Goal: Obtain resource: Download file/media

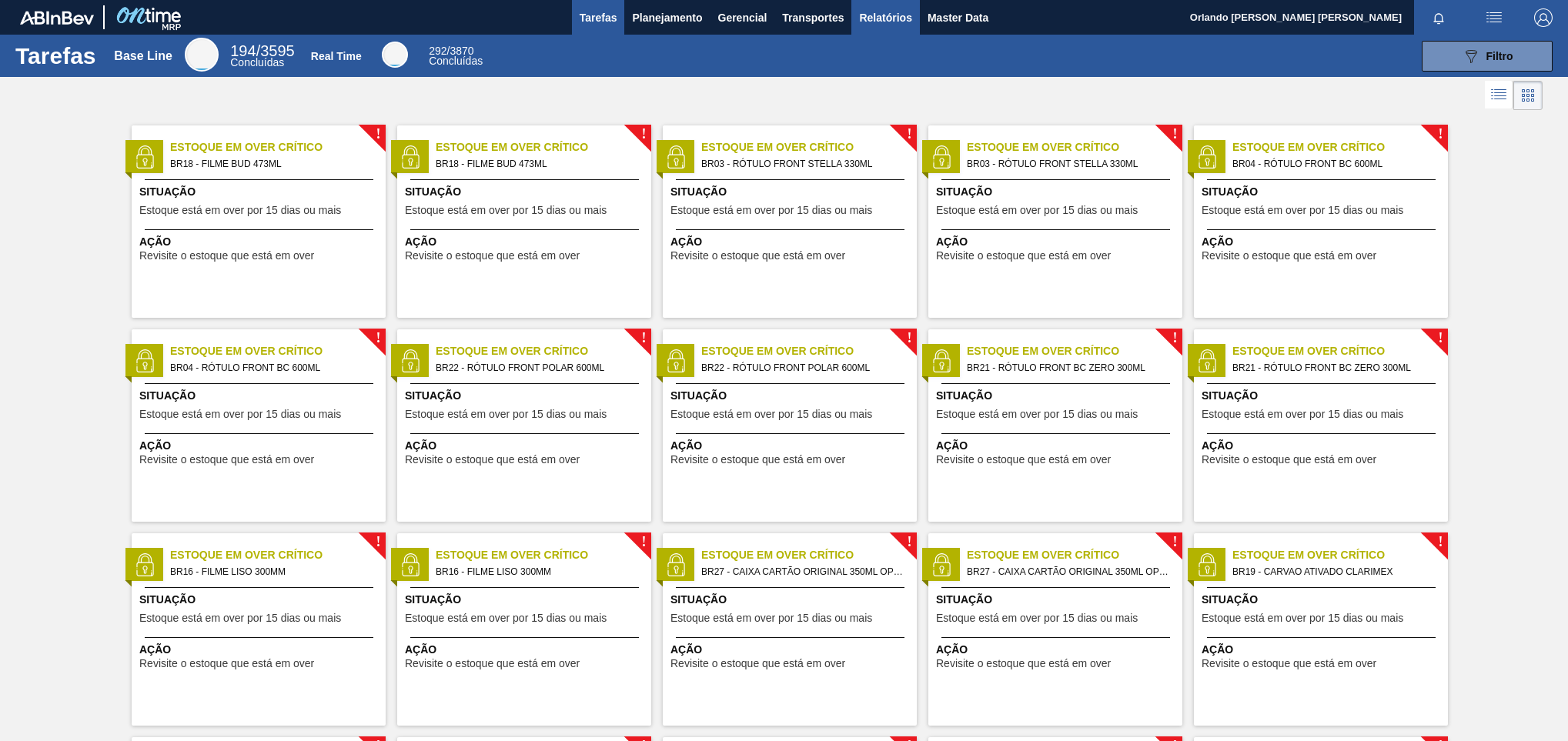
click at [884, 28] on button "Relatórios" at bounding box center [884, 17] width 68 height 34
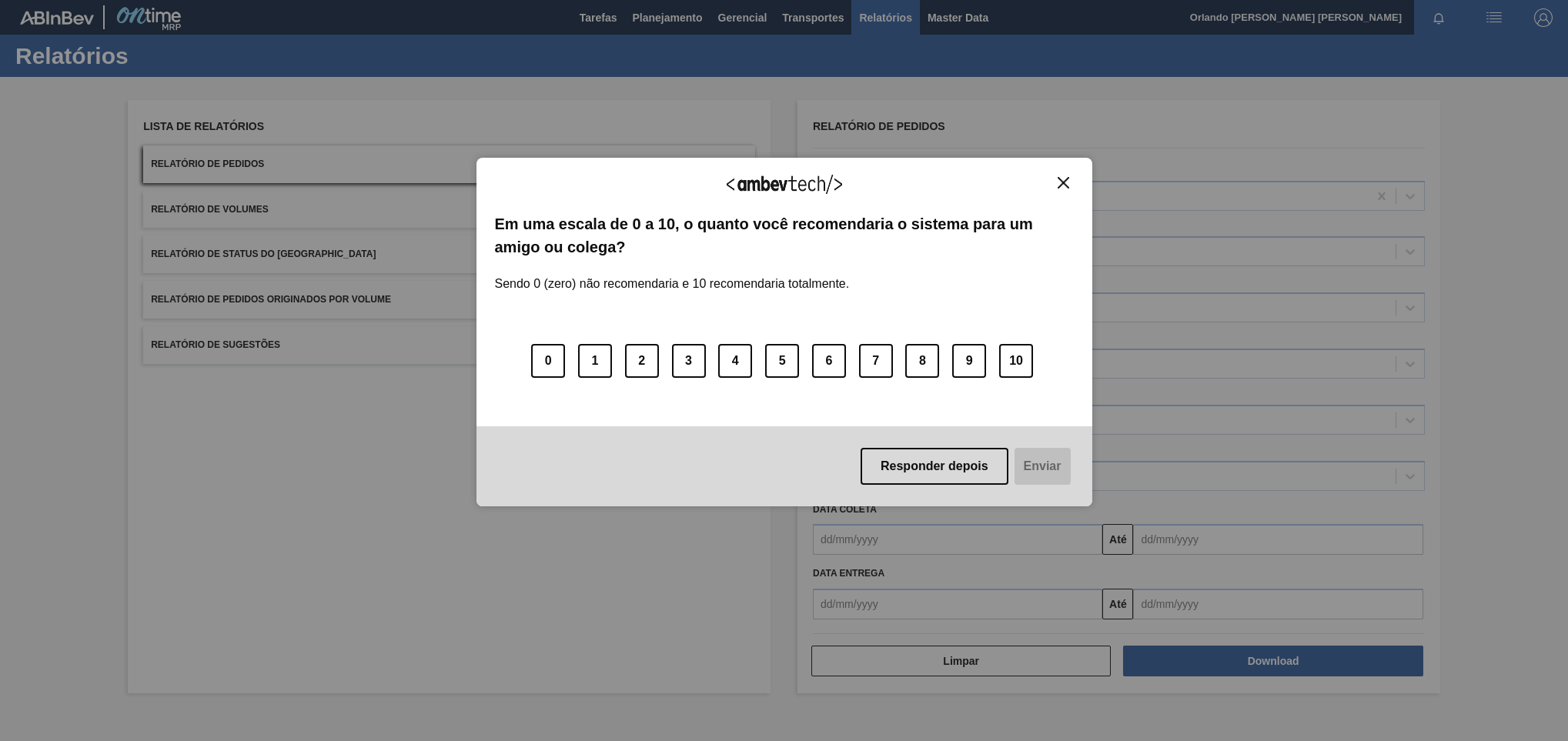
click at [913, 316] on div "0 1 2 3 4 5 6 7 8 9 10" at bounding box center [784, 352] width 579 height 122
click at [1078, 187] on div "Agradecemos seu feedback! Em uma escala de 0 a 10, o quanto você recomendaria o…" at bounding box center [784, 332] width 616 height 349
click at [1063, 183] on img "Close" at bounding box center [1063, 182] width 11 height 11
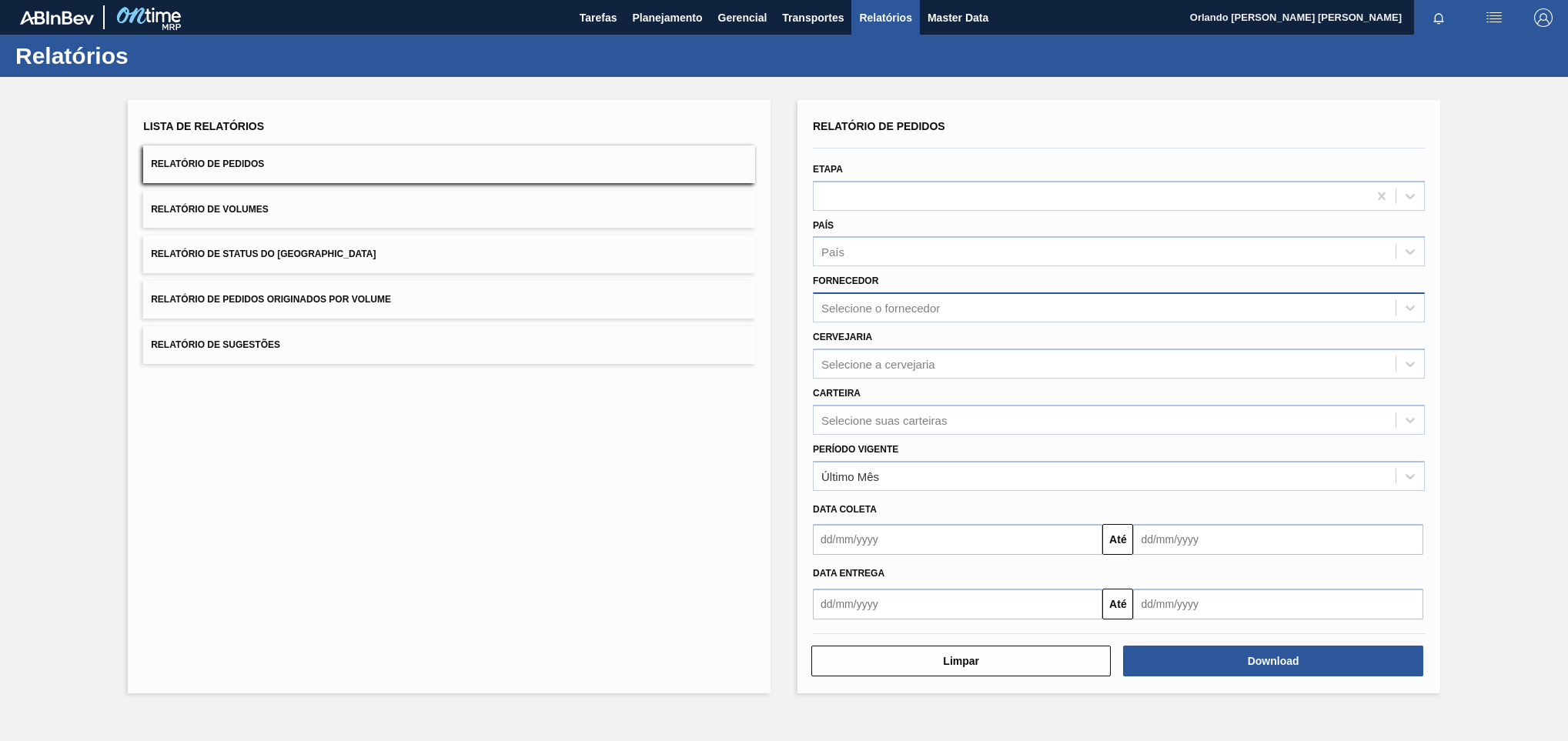
click at [903, 304] on div "Selecione o fornecedor" at bounding box center [880, 308] width 118 height 13
paste input "242536"
type input "242536"
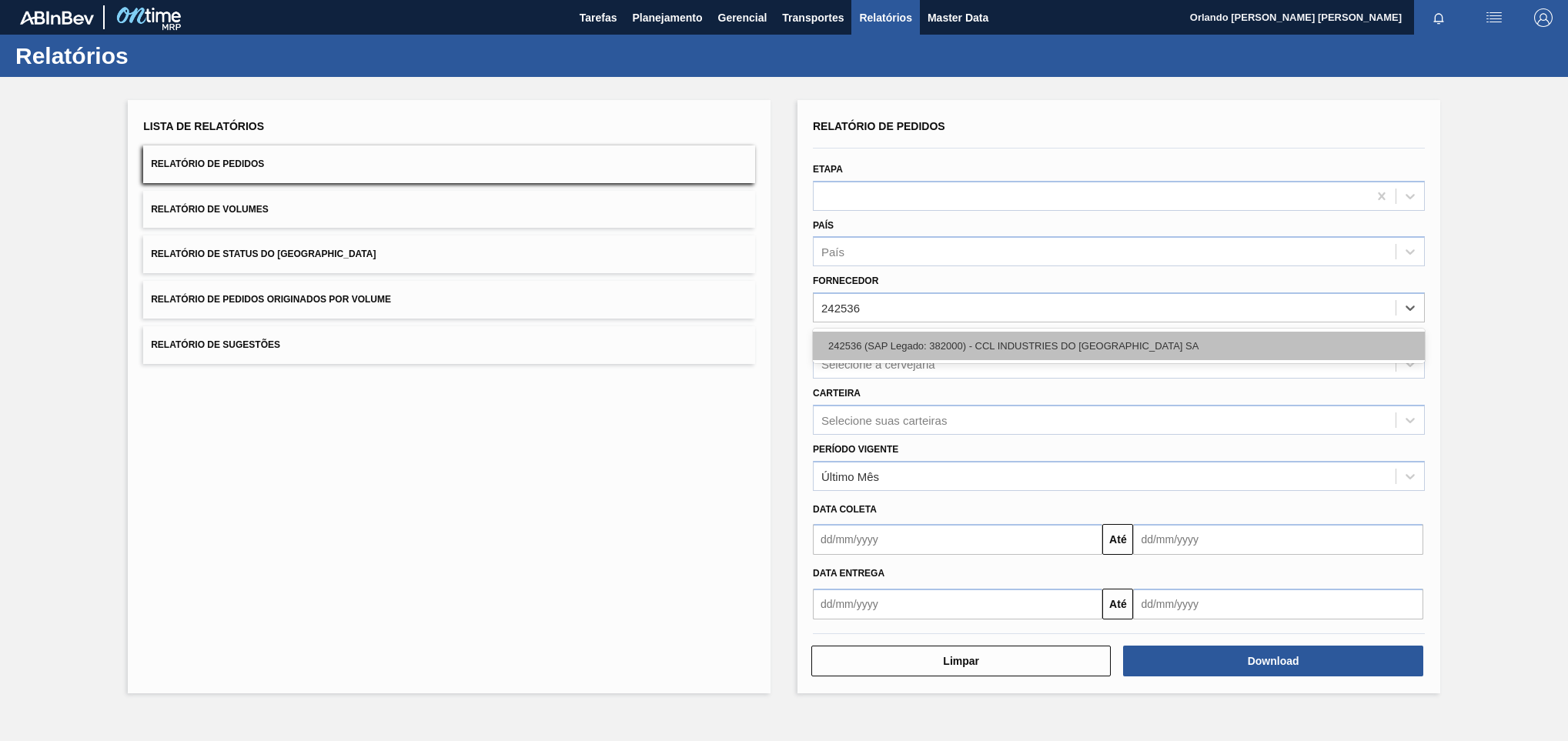
click at [892, 337] on div "242536 (SAP Legado: 382000) - CCL INDUSTRIES DO [GEOGRAPHIC_DATA] SA" at bounding box center [1118, 346] width 612 height 28
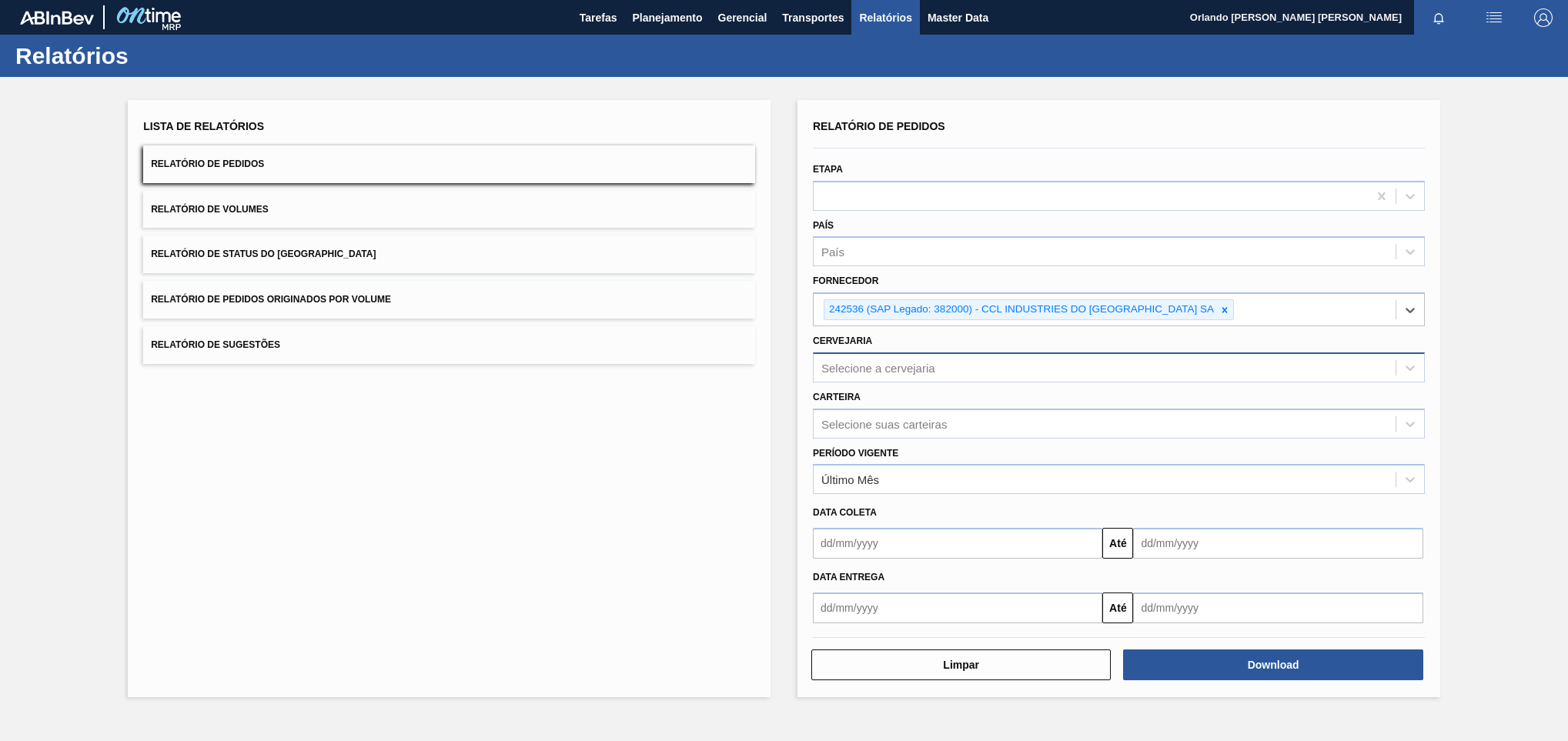
click at [901, 370] on div "Selecione a cervejaria" at bounding box center [877, 367] width 114 height 13
paste input "br16"
type input "br16"
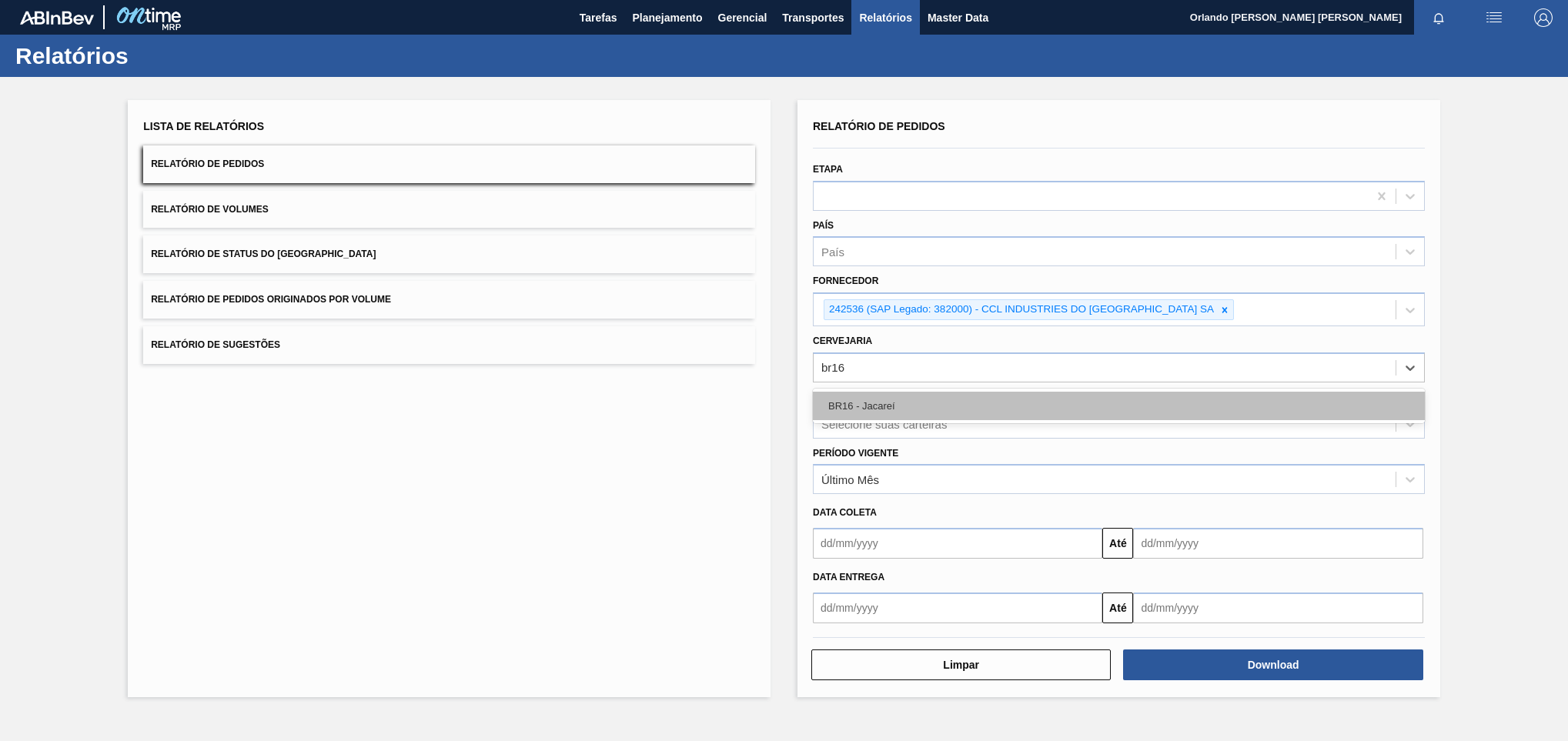
click at [896, 402] on div "BR16 - Jacareí" at bounding box center [1118, 406] width 612 height 28
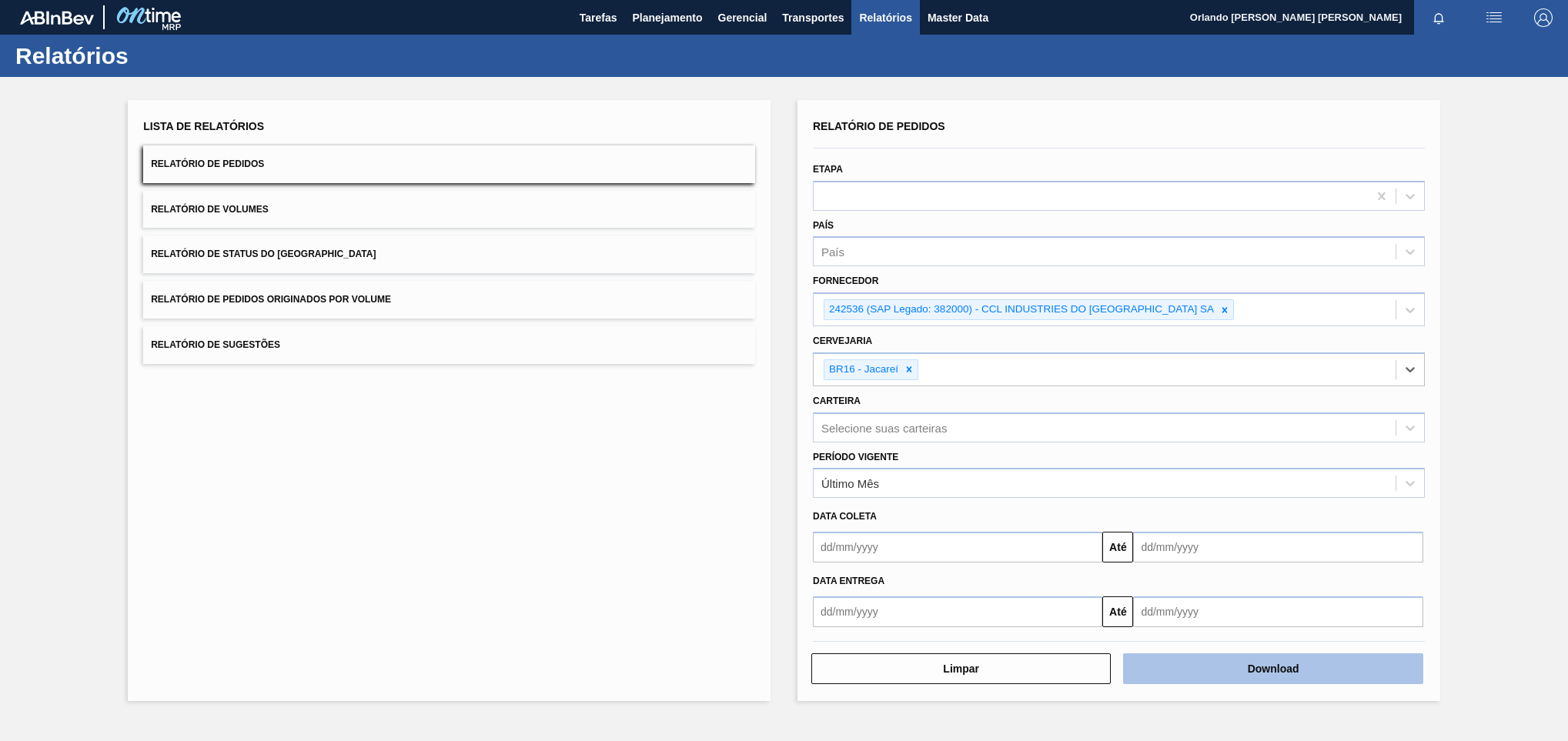
click at [1143, 681] on button "Download" at bounding box center [1272, 669] width 299 height 31
click at [1216, 308] on div at bounding box center [1225, 310] width 17 height 19
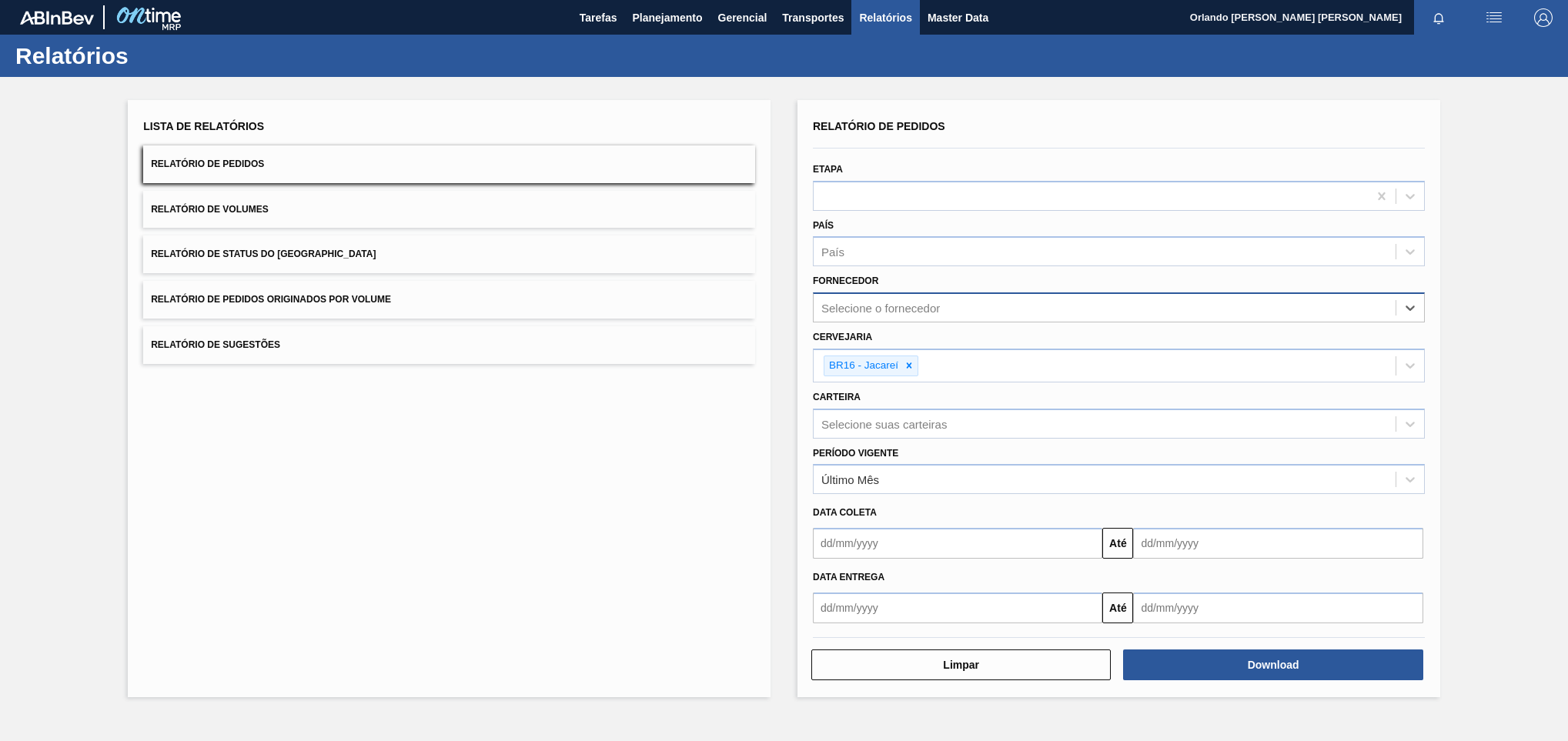
paste input "320622"
type input "320622"
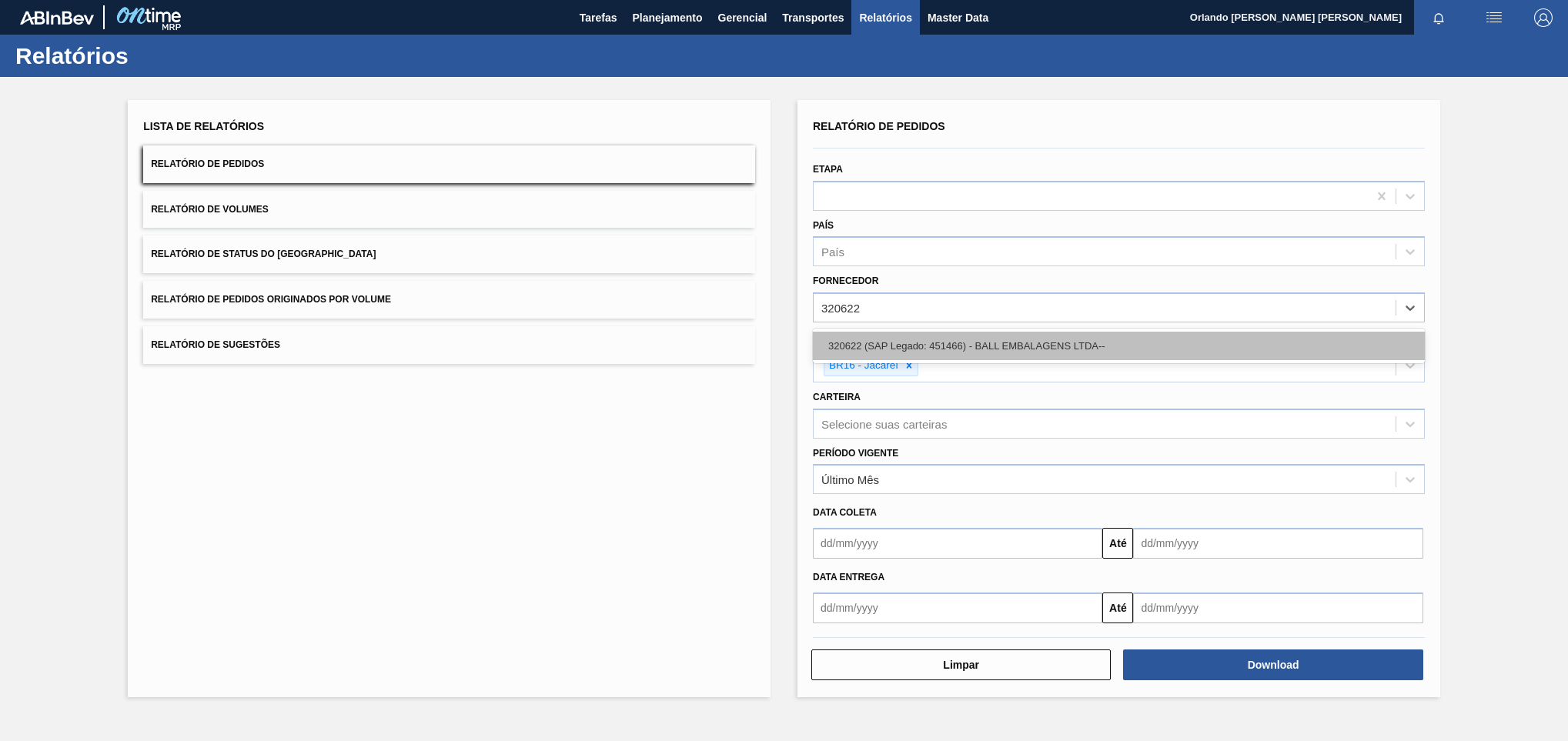
click at [914, 340] on div "320622 (SAP Legado: 451466) - BALL EMBALAGENS LTDA--" at bounding box center [1118, 346] width 612 height 28
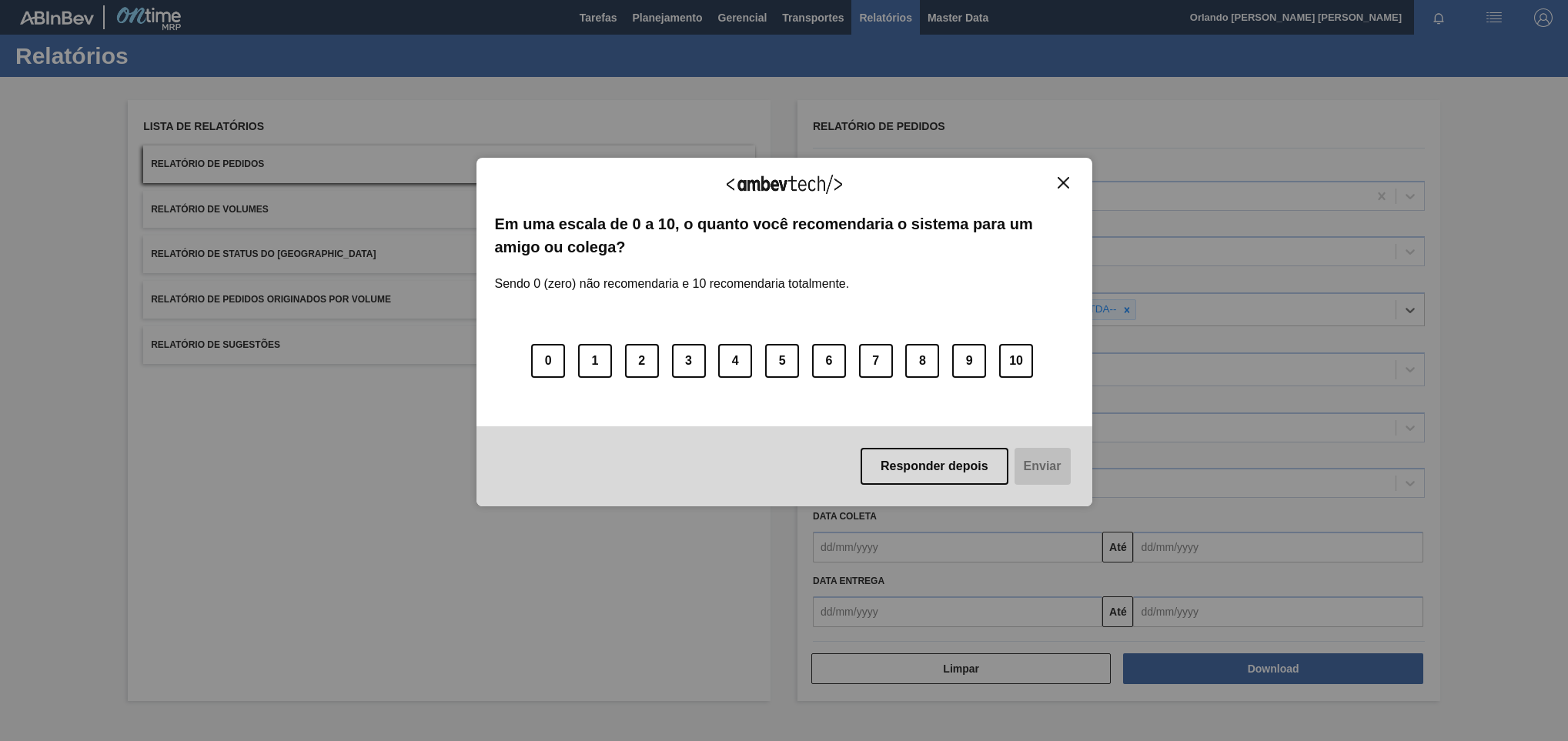
click at [1058, 183] on img "Close" at bounding box center [1063, 182] width 11 height 11
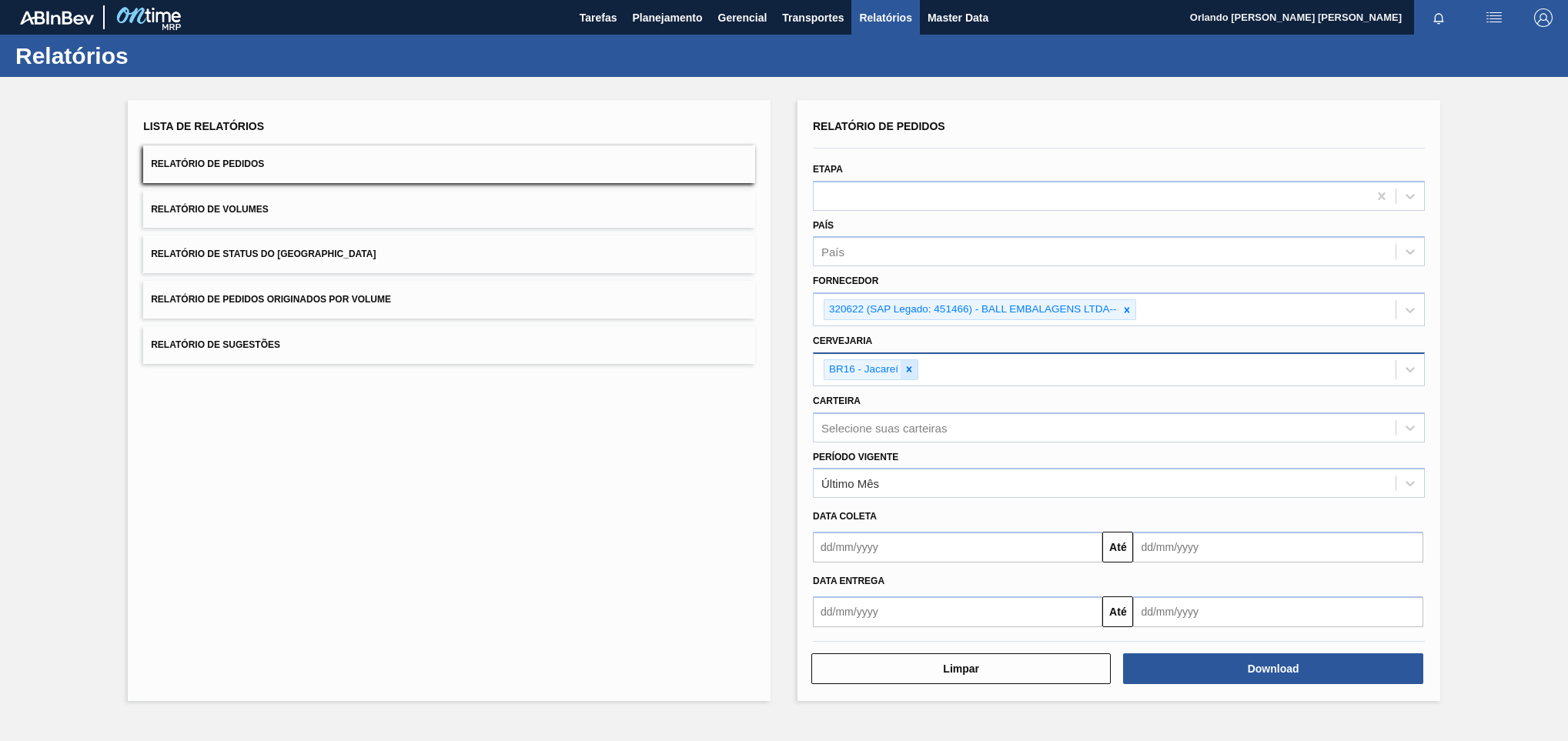
click at [909, 371] on icon at bounding box center [908, 369] width 11 height 11
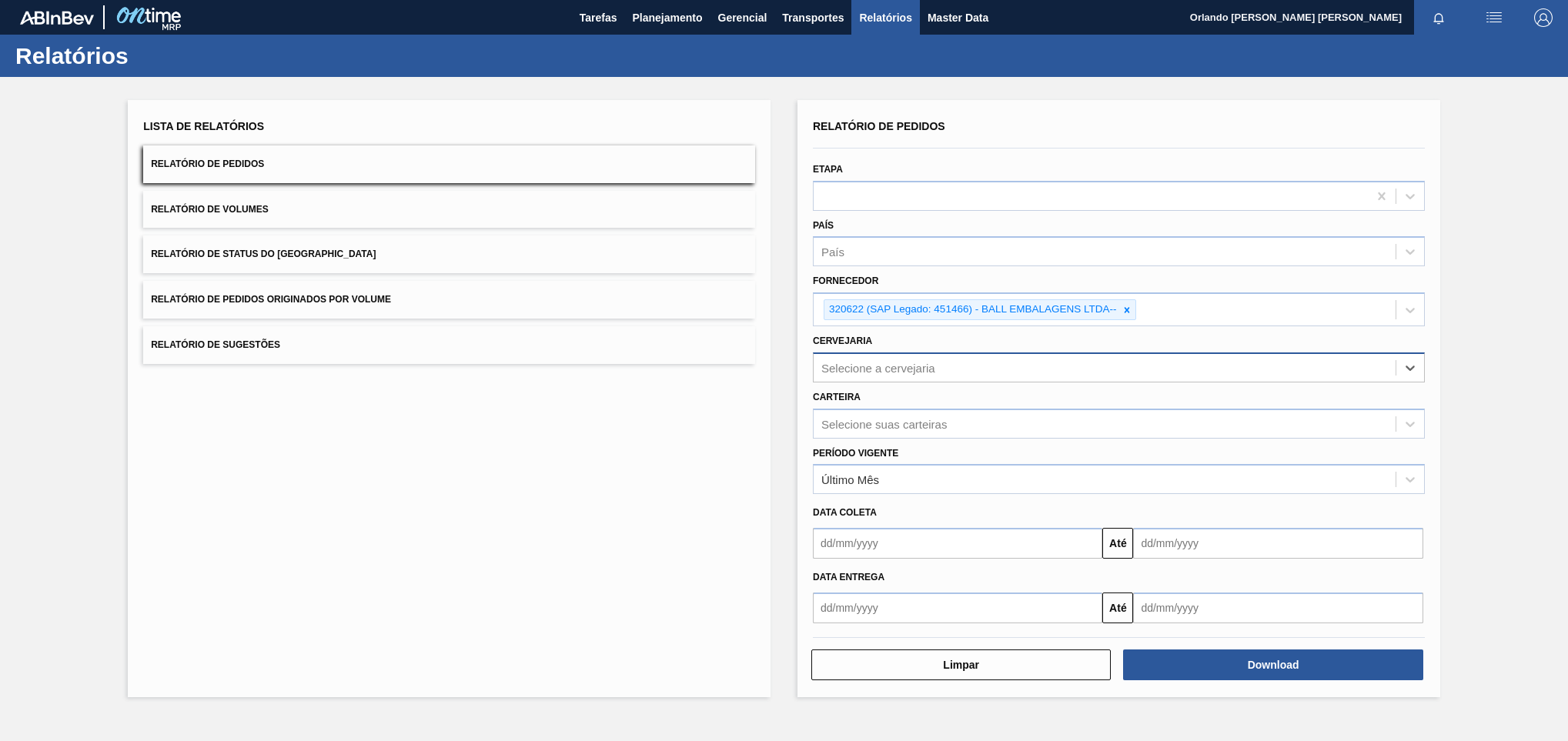
paste input "BR02"
type input "BR02"
click at [896, 402] on div "BR02 - [GEOGRAPHIC_DATA]" at bounding box center [1118, 406] width 612 height 28
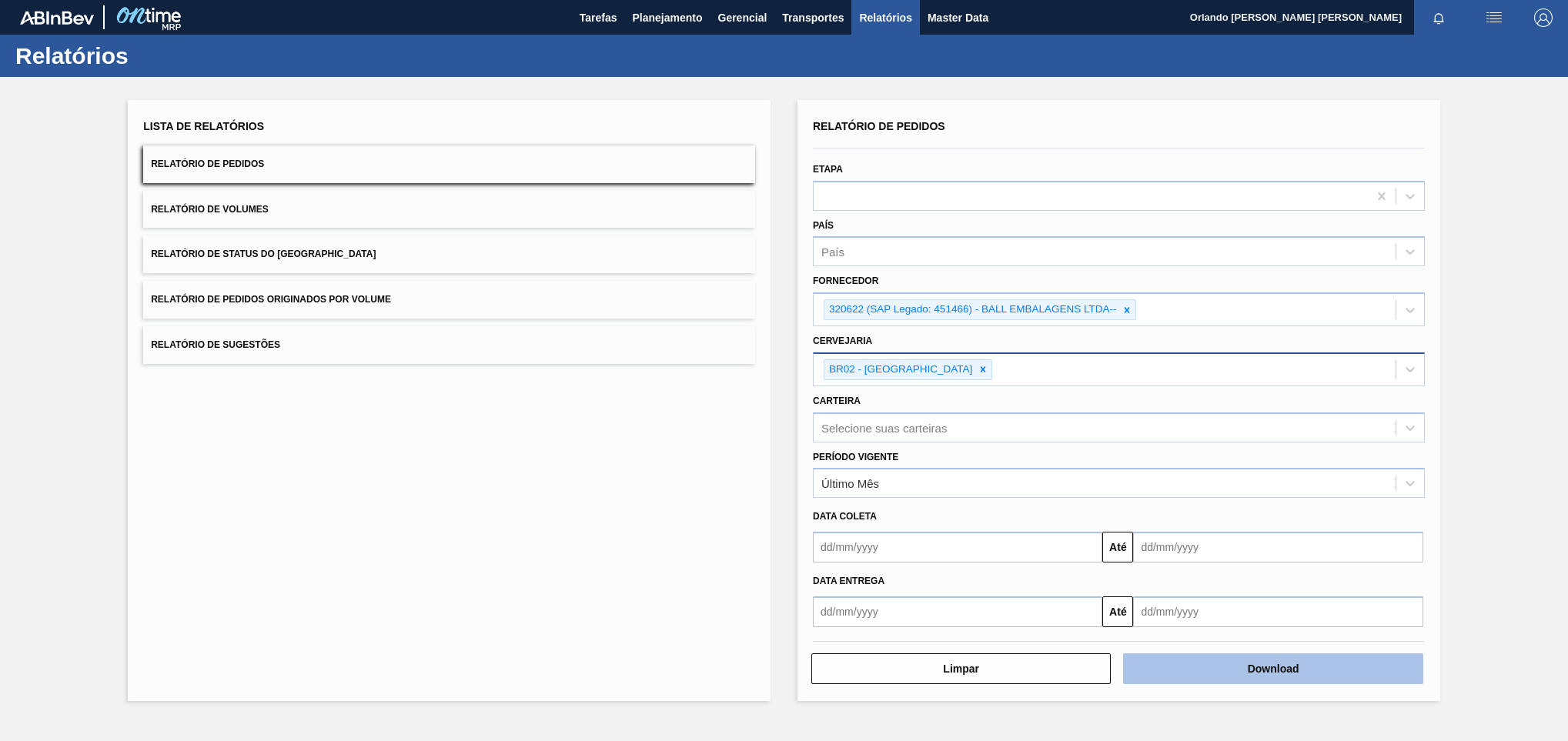
click at [1250, 678] on button "Download" at bounding box center [1272, 669] width 299 height 31
click at [1258, 674] on button "Download" at bounding box center [1272, 669] width 299 height 31
